Goal: Task Accomplishment & Management: Manage account settings

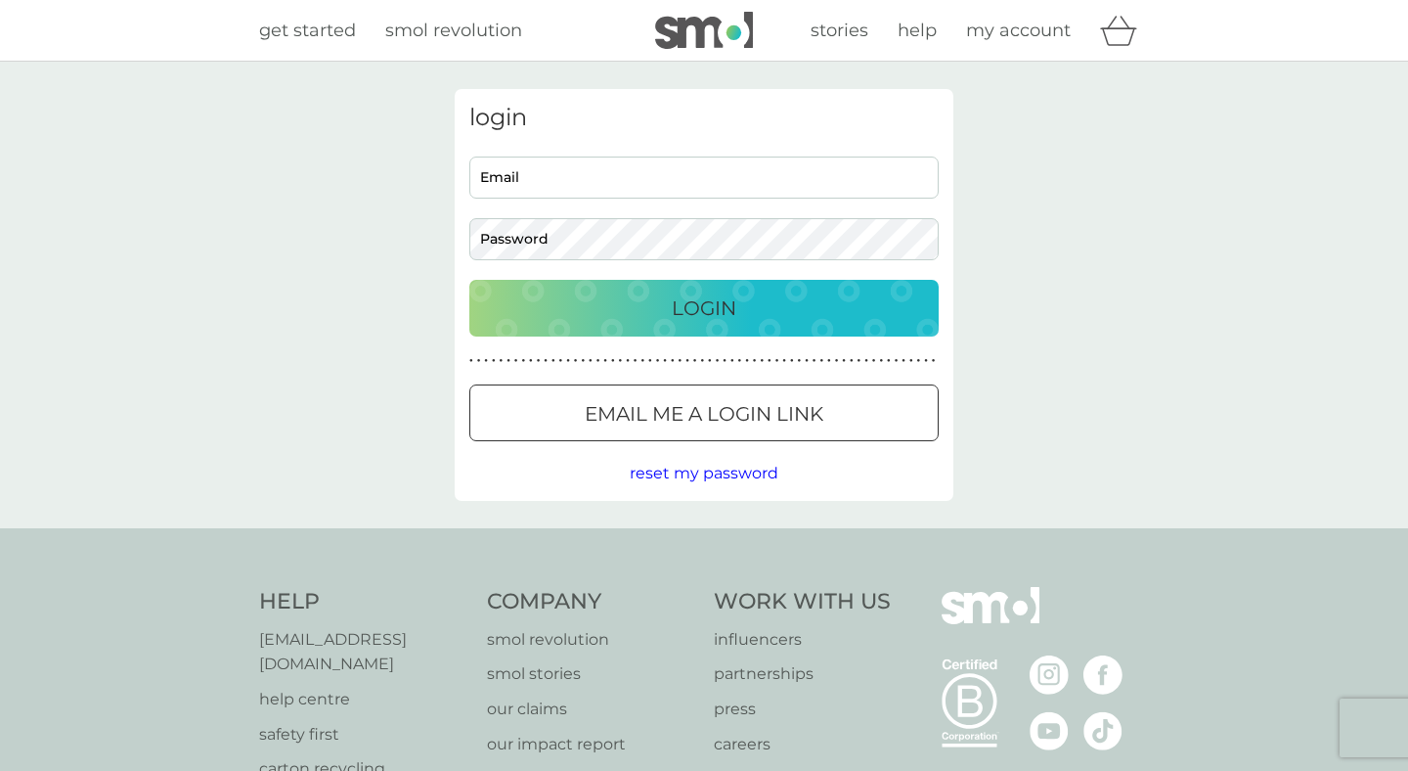
click at [591, 172] on input "Email" at bounding box center [703, 177] width 469 height 42
type input "[PERSON_NAME][EMAIL_ADDRESS][PERSON_NAME][DOMAIN_NAME]"
click at [679, 308] on p "Login" at bounding box center [704, 307] width 65 height 31
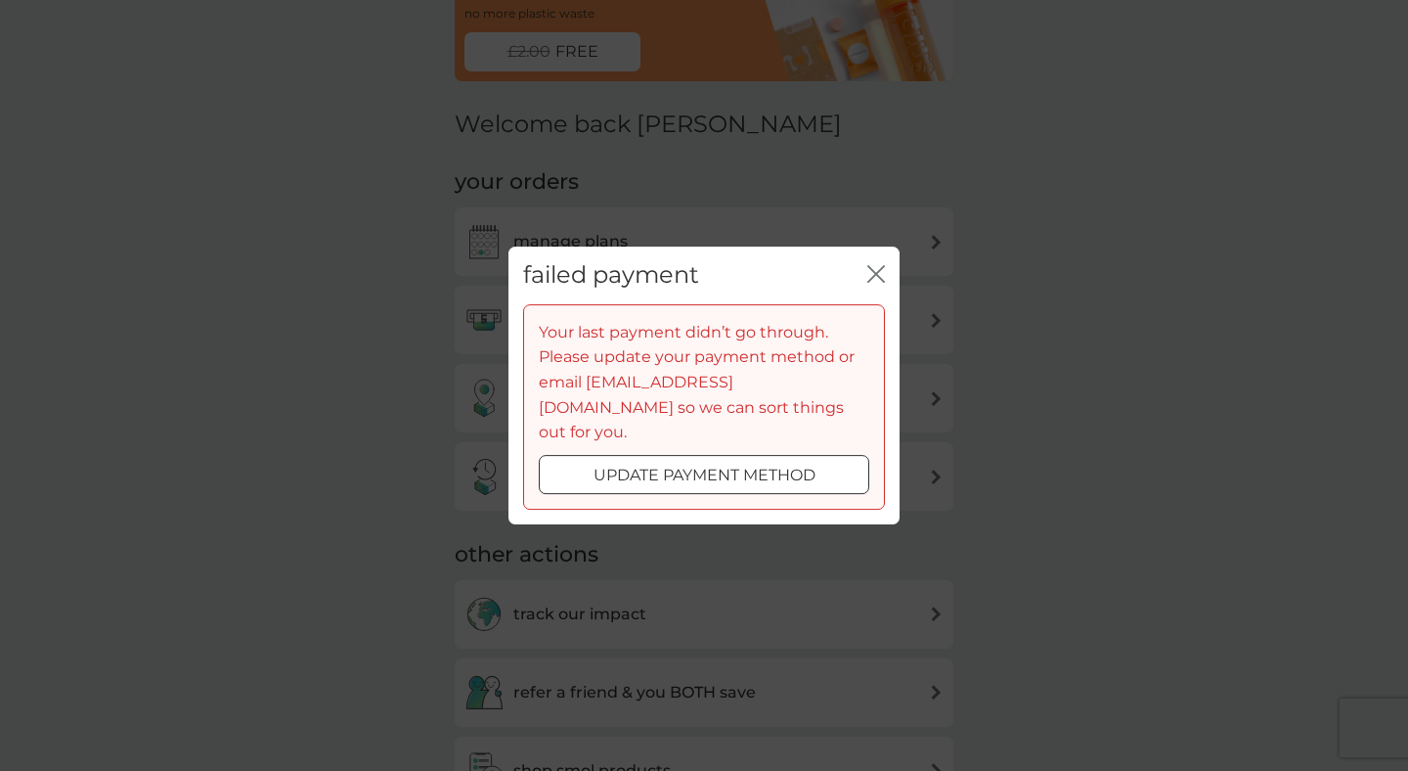
scroll to position [137, 0]
click at [682, 465] on div at bounding box center [704, 475] width 70 height 21
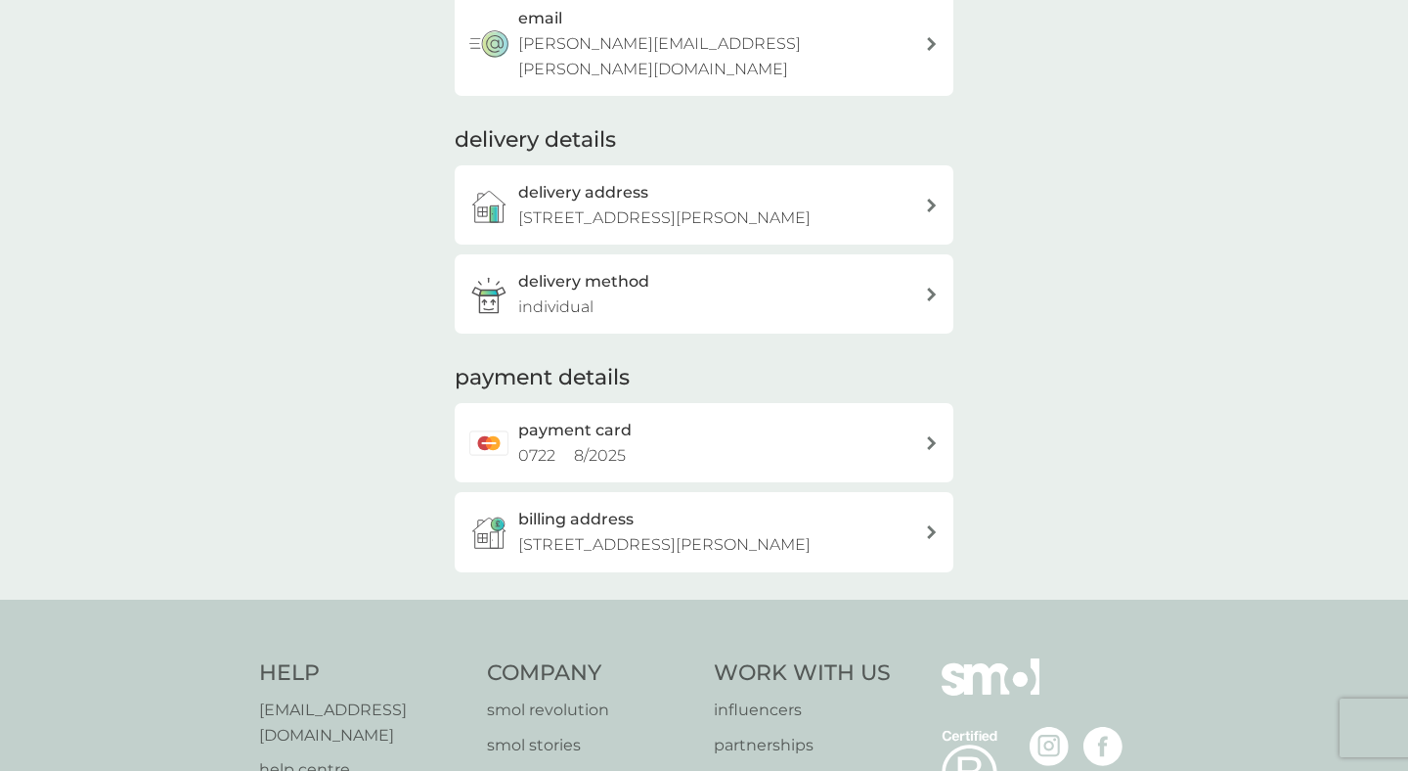
scroll to position [357, 0]
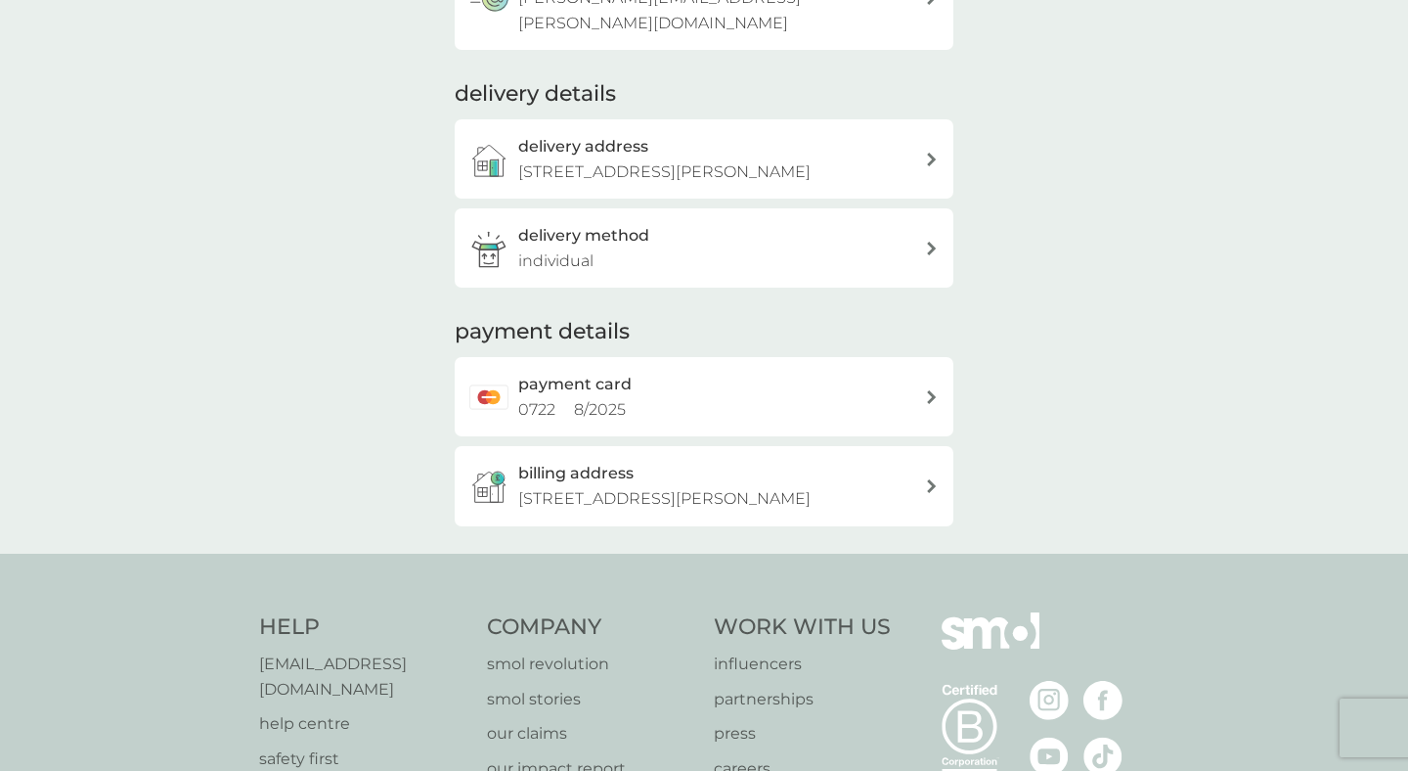
click at [726, 407] on div "payment card 0722 8 / 2025" at bounding box center [721, 397] width 407 height 50
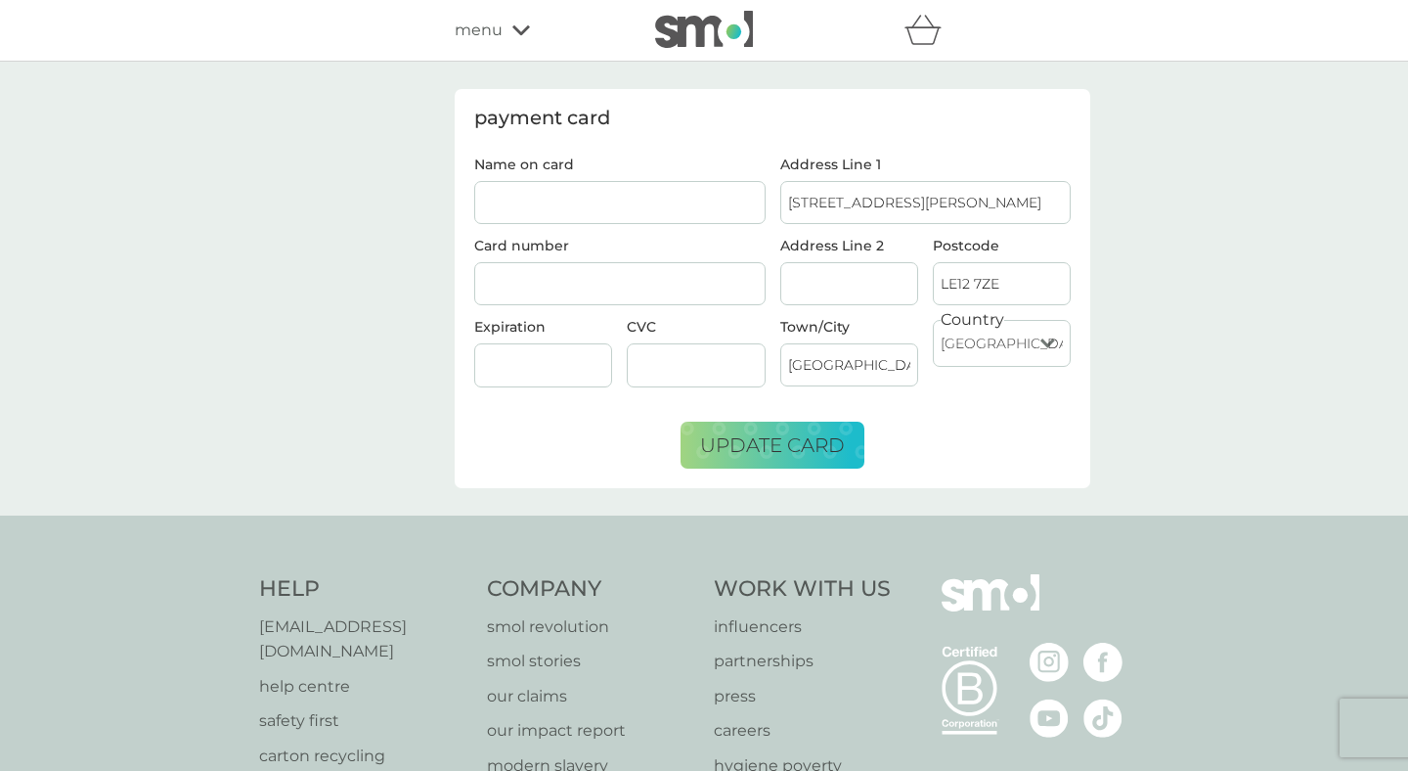
click at [596, 206] on input "Name on card" at bounding box center [619, 202] width 291 height 43
type input "Mr P N Weston"
click at [613, 419] on form "Name on card Mr P N Weston Card number Expiration CVC Address Line 1 4 Lovett C…" at bounding box center [772, 312] width 597 height 311
click at [744, 445] on span "update card" at bounding box center [772, 444] width 145 height 23
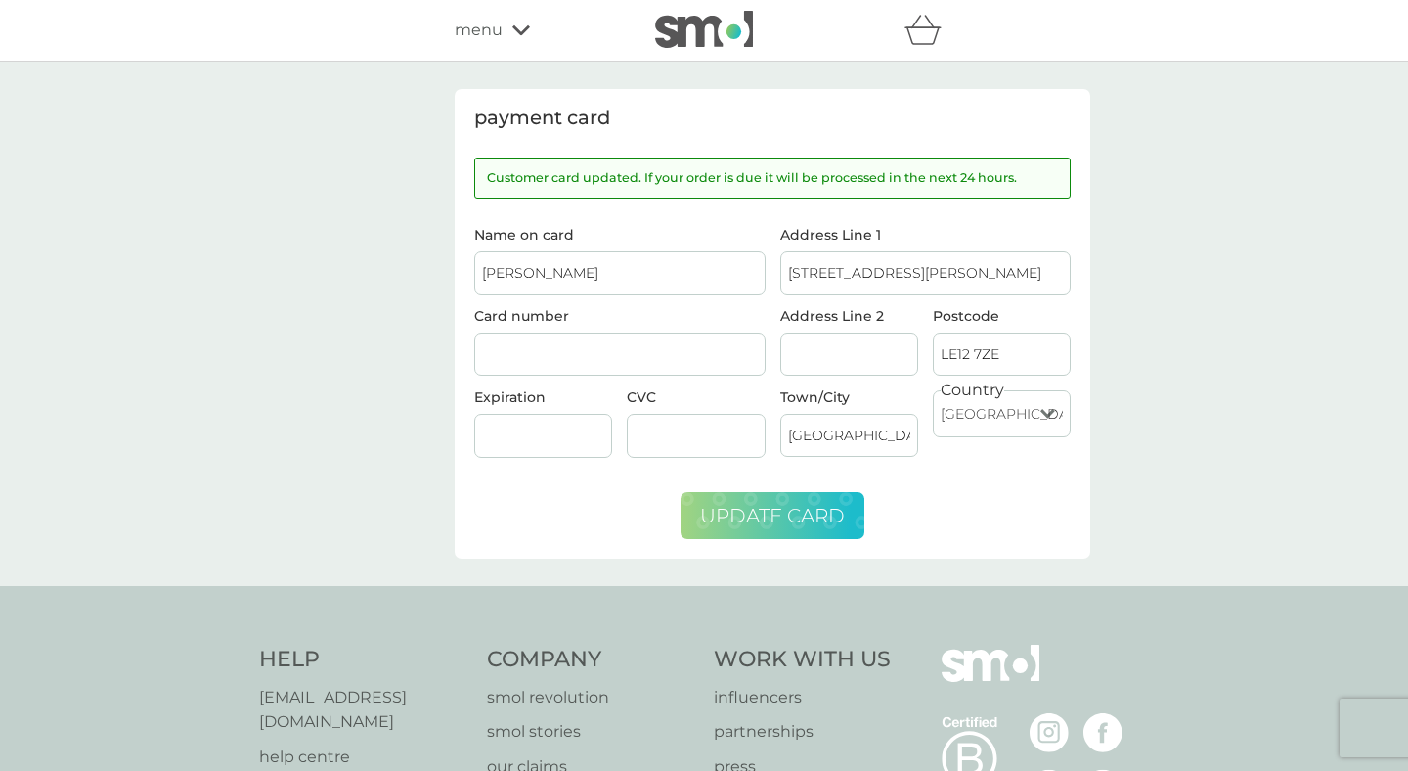
click at [510, 25] on div "menu" at bounding box center [538, 30] width 166 height 25
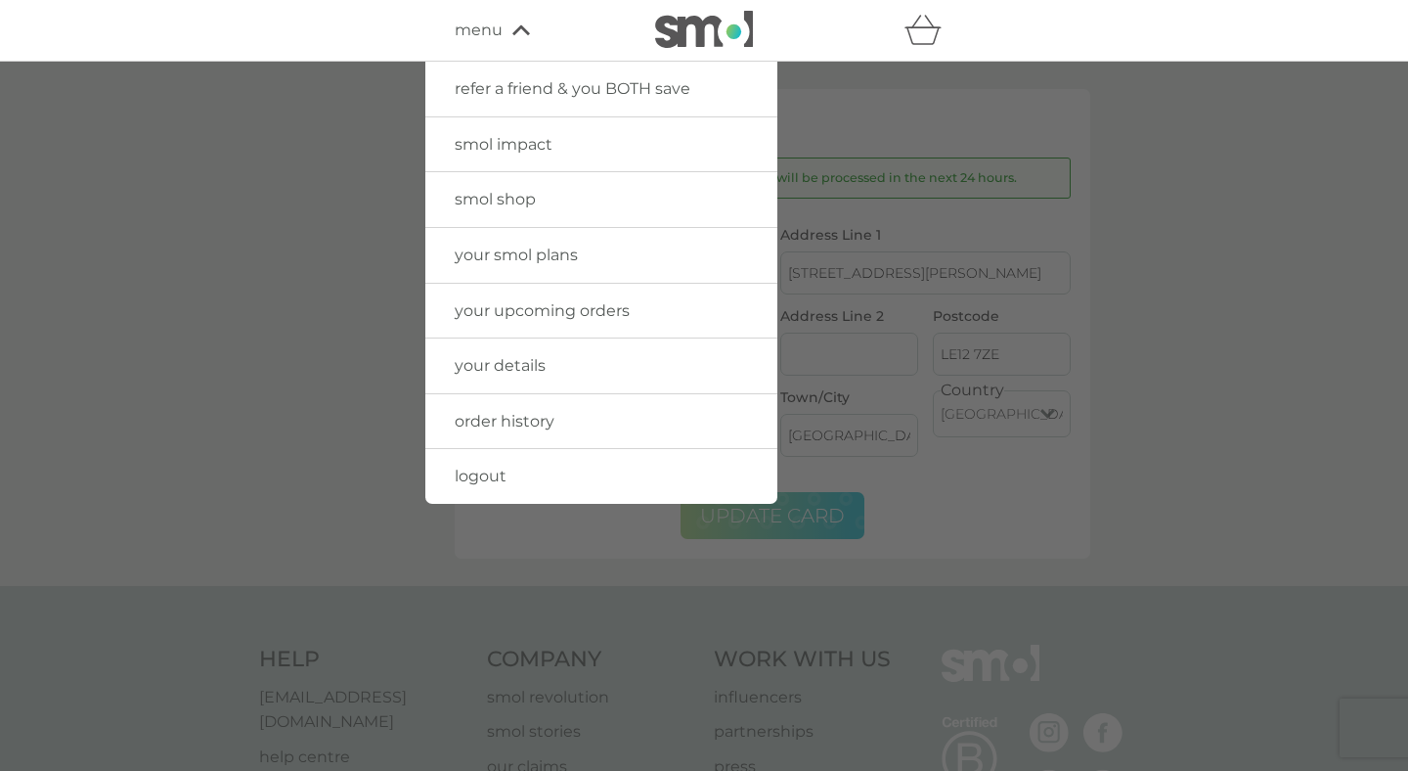
click at [456, 473] on span "logout" at bounding box center [481, 475] width 52 height 19
